Goal: Navigation & Orientation: Go to known website

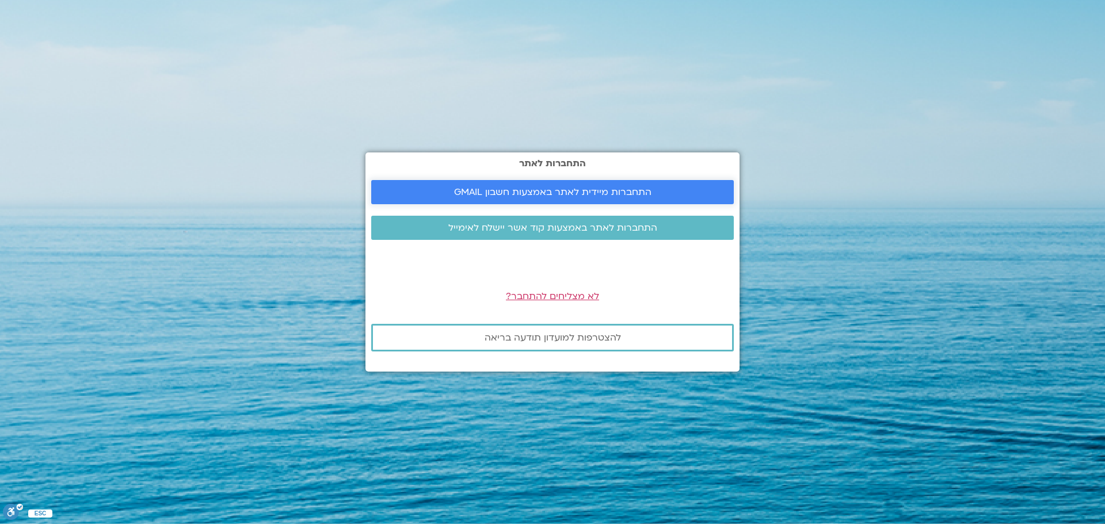
click at [579, 197] on span "התחברות מיידית לאתר באמצעות חשבון GMAIL" at bounding box center [552, 192] width 197 height 10
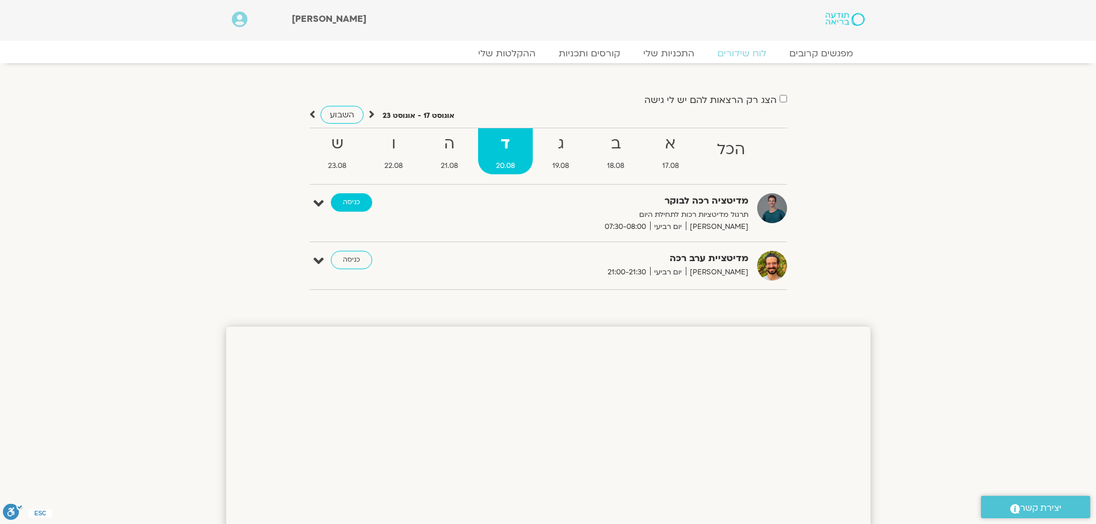
click at [363, 199] on link "כניסה" at bounding box center [351, 202] width 41 height 18
